Goal: Task Accomplishment & Management: Manage account settings

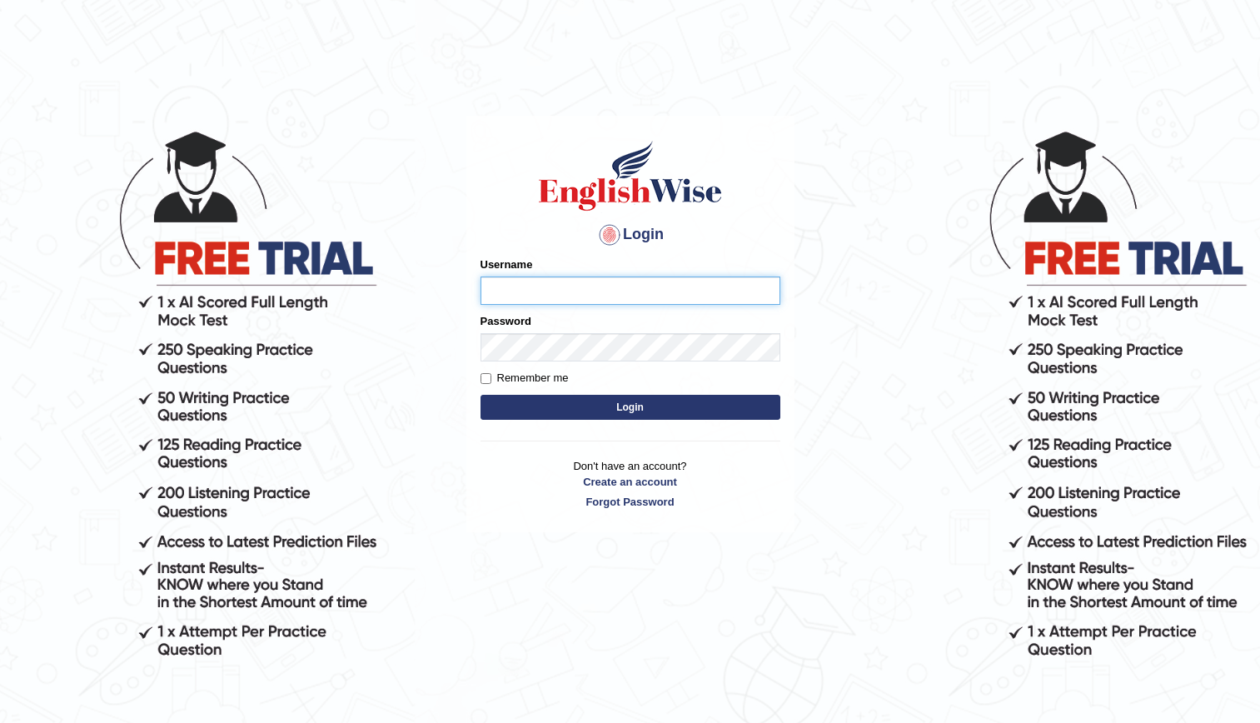
type input "kenia999"
click at [608, 406] on button "Login" at bounding box center [630, 407] width 300 height 25
